Goal: Find specific page/section: Find specific page/section

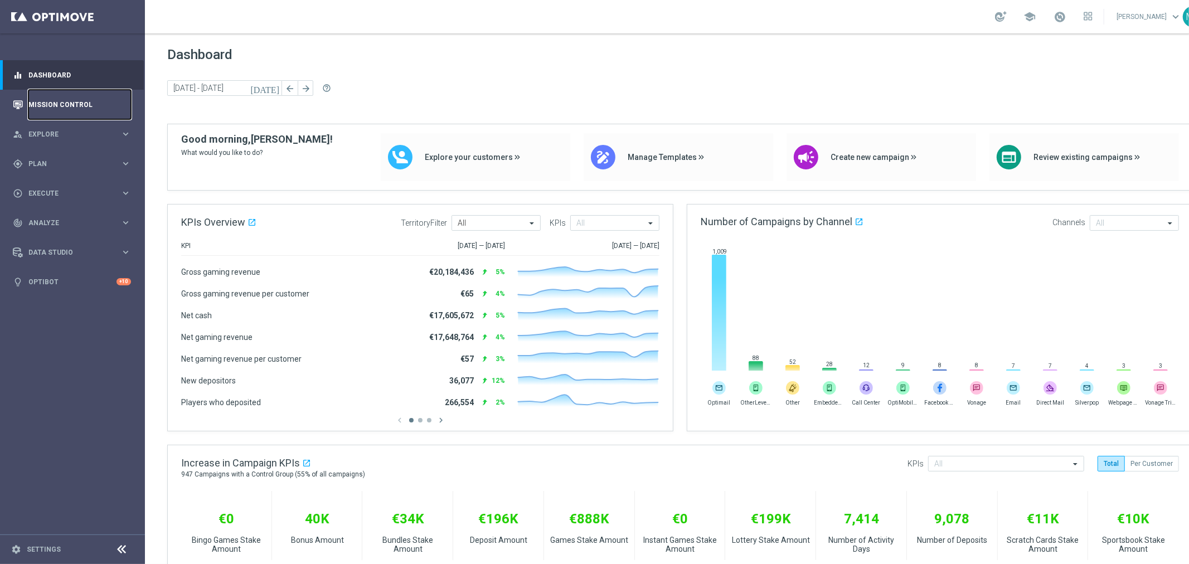
click at [31, 105] on link "Mission Control" at bounding box center [79, 105] width 103 height 30
